Goal: Book appointment/travel/reservation

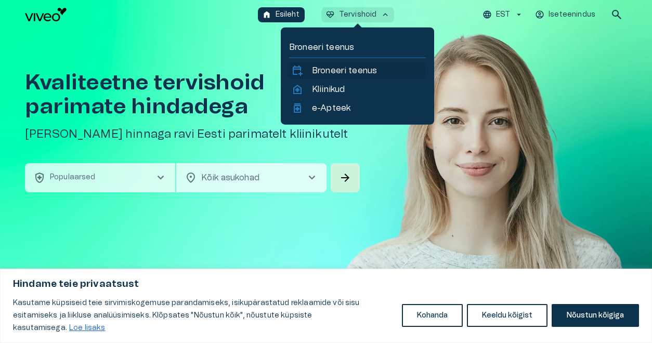
click at [351, 70] on p "Broneeri teenus" at bounding box center [344, 70] width 65 height 12
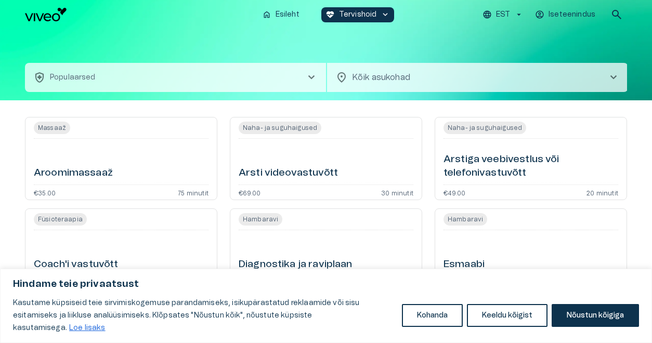
click at [279, 172] on h6 "Arsti videovastuvõtt" at bounding box center [288, 173] width 99 height 14
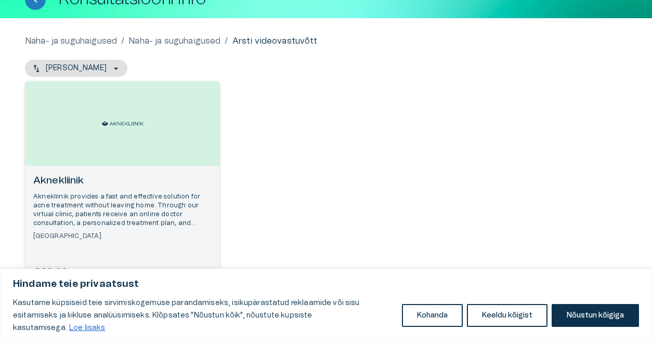
scroll to position [95, 0]
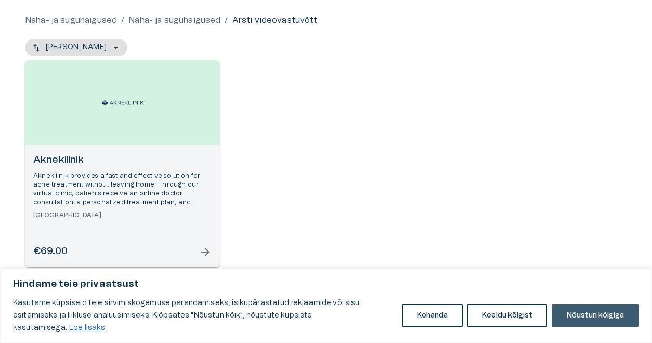
click at [626, 315] on button "Nõustun kõigiga" at bounding box center [595, 315] width 87 height 23
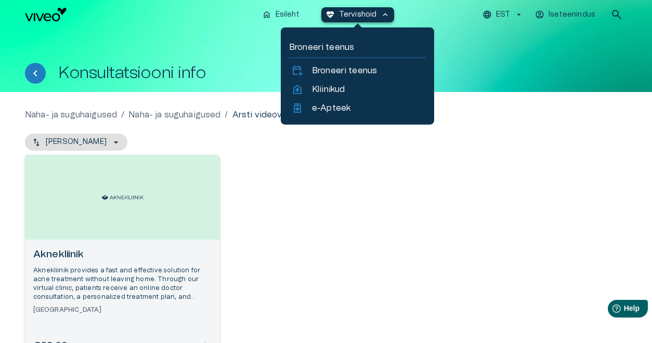
click at [385, 15] on span "keyboard_arrow_up" at bounding box center [385, 14] width 9 height 9
click at [364, 71] on p "Broneeri teenus" at bounding box center [344, 70] width 65 height 12
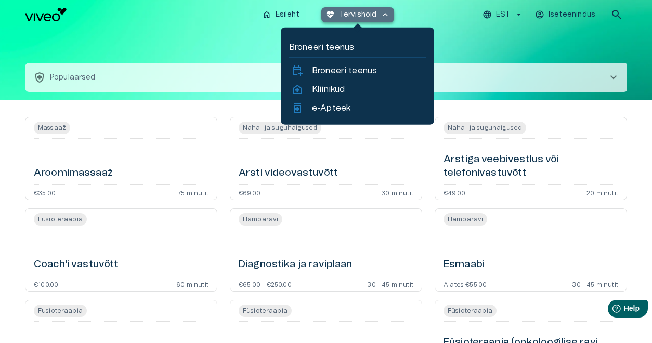
click at [385, 17] on span "keyboard_arrow_up" at bounding box center [385, 14] width 9 height 9
click at [328, 91] on p "Kliinikud" at bounding box center [328, 89] width 33 height 12
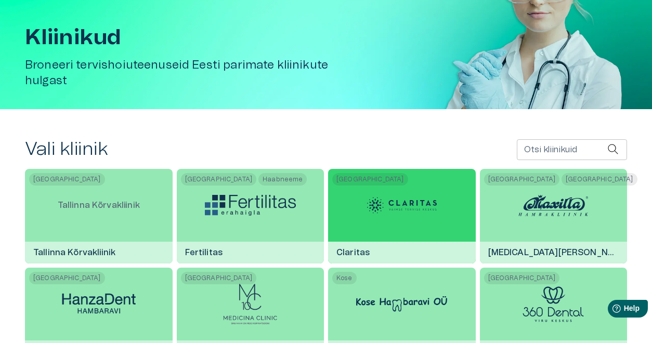
scroll to position [98, 0]
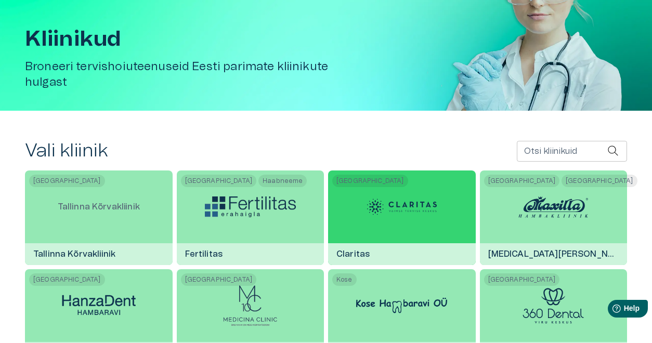
click at [399, 211] on img at bounding box center [402, 206] width 78 height 31
